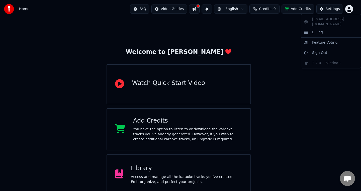
click at [348, 8] on html "Home FAQ Video Guides English Credits 0 Add Credits Settings Welcome to Youka W…" at bounding box center [180, 120] width 361 height 241
click at [301, 130] on html "Home FAQ Video Guides English Credits 0 Add Credits Settings Welcome to Youka W…" at bounding box center [180, 120] width 361 height 241
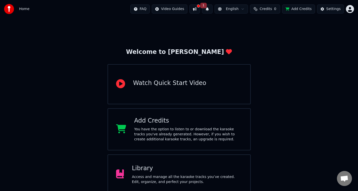
click at [199, 7] on div at bounding box center [198, 6] width 3 height 3
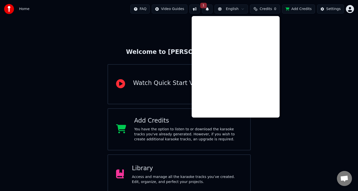
click at [199, 7] on button at bounding box center [194, 9] width 11 height 9
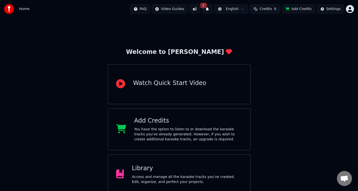
click at [199, 7] on button at bounding box center [194, 9] width 11 height 9
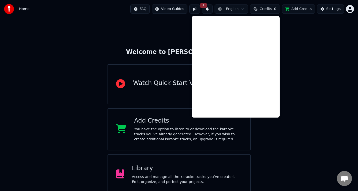
click at [341, 46] on div "Welcome to Youka Watch Quick Start Video Add Credits You have the option to lis…" at bounding box center [179, 129] width 358 height 223
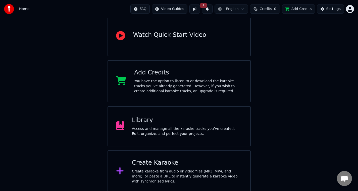
scroll to position [50, 0]
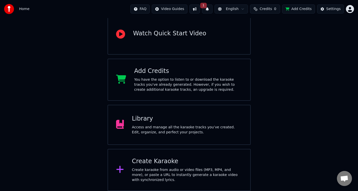
click at [197, 86] on div "You have the option to listen to or download the karaoke tracks you've already …" at bounding box center [188, 84] width 108 height 15
click at [195, 122] on div "Library" at bounding box center [187, 119] width 110 height 8
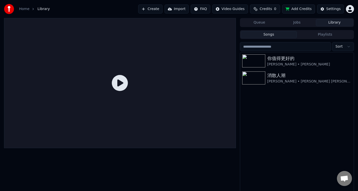
click at [270, 11] on span "Credits" at bounding box center [265, 9] width 12 height 5
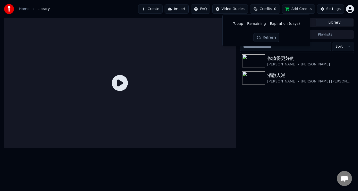
click at [267, 35] on button "Refresh" at bounding box center [266, 37] width 26 height 9
click at [269, 40] on button "Refresh" at bounding box center [266, 37] width 26 height 9
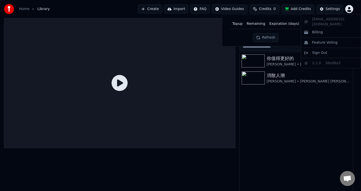
click at [350, 6] on html "Home Library Create Import FAQ Video Guides Credits 0 Add Credits Settings Queu…" at bounding box center [180, 95] width 361 height 191
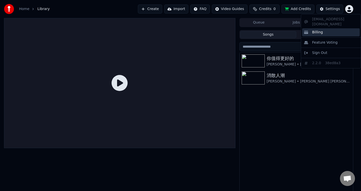
click at [324, 28] on div "Billing" at bounding box center [331, 32] width 58 height 8
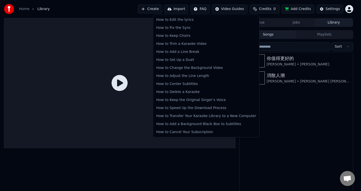
click at [209, 11] on html "Home Library Create Import FAQ Video Guides Credits 0 Add Credits Settings Queu…" at bounding box center [180, 95] width 361 height 191
click at [231, 7] on html "Home Library Create Import FAQ Video Guides Credits 0 Add Credits Settings Queu…" at bounding box center [180, 95] width 361 height 191
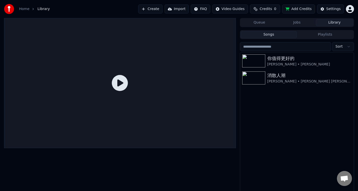
click at [267, 7] on span "Credits" at bounding box center [265, 9] width 12 height 5
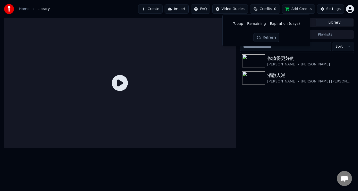
click at [274, 38] on button "Refresh" at bounding box center [266, 37] width 26 height 9
click at [299, 10] on button "Add Credits" at bounding box center [298, 9] width 33 height 9
